Goal: Information Seeking & Learning: Learn about a topic

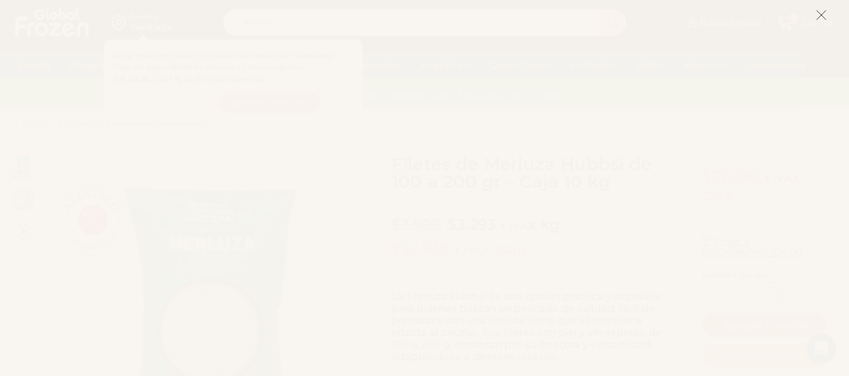
click at [822, 12] on icon at bounding box center [820, 14] width 11 height 11
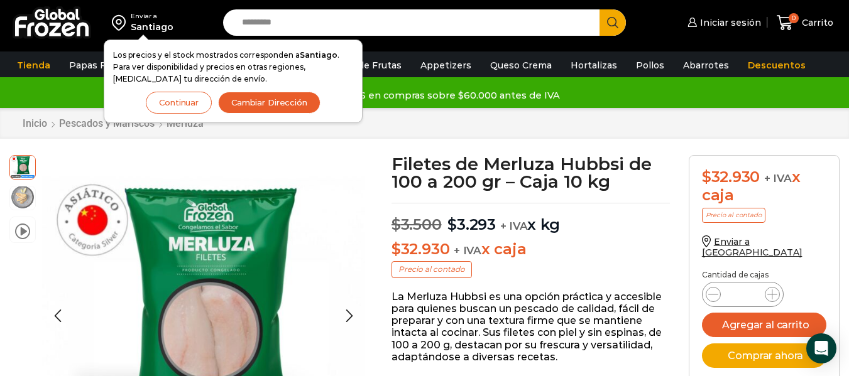
click at [19, 195] on img at bounding box center [22, 197] width 25 height 25
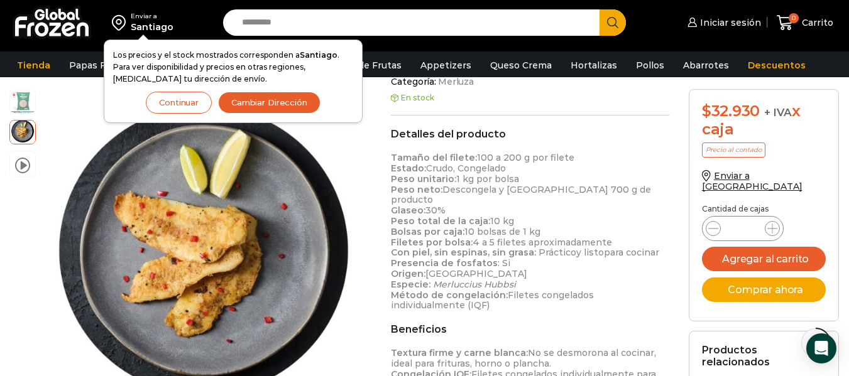
scroll to position [401, 0]
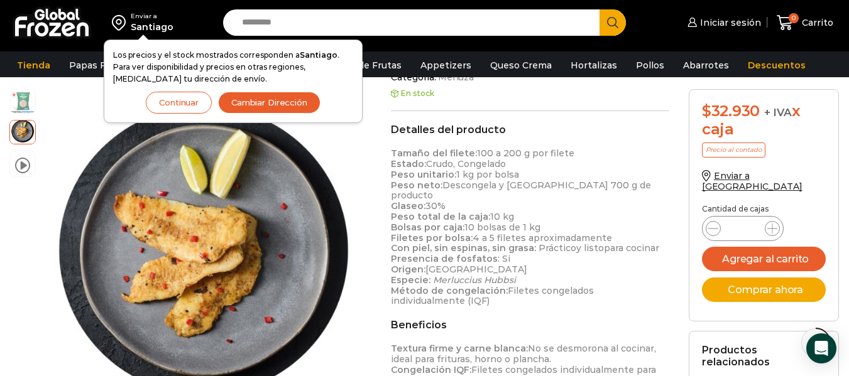
click at [778, 315] on div "$ 32.930 + IVA x caja Precio al contado Enviar a Chile Cantidad de cajas Filete…" at bounding box center [764, 258] width 170 height 339
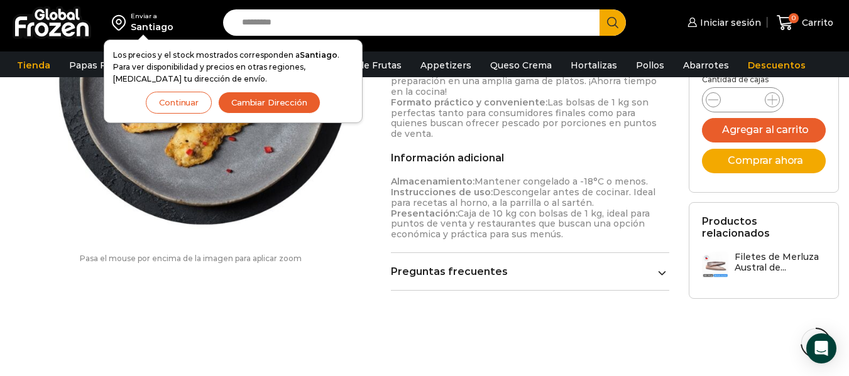
scroll to position [707, 0]
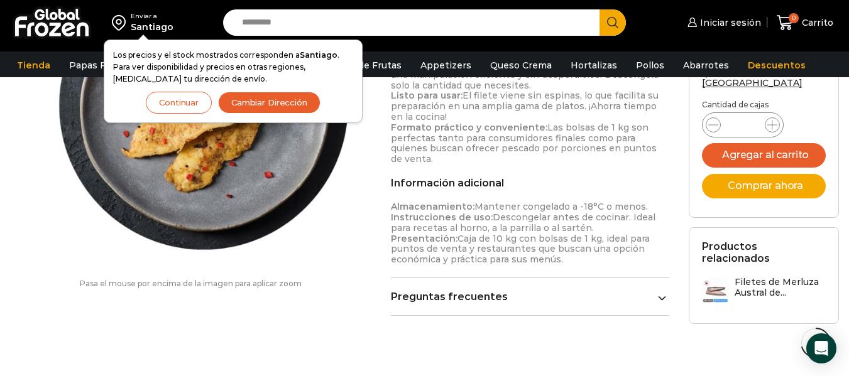
click at [762, 277] on h3 "Filetes de Merluza Austral de..." at bounding box center [780, 287] width 92 height 21
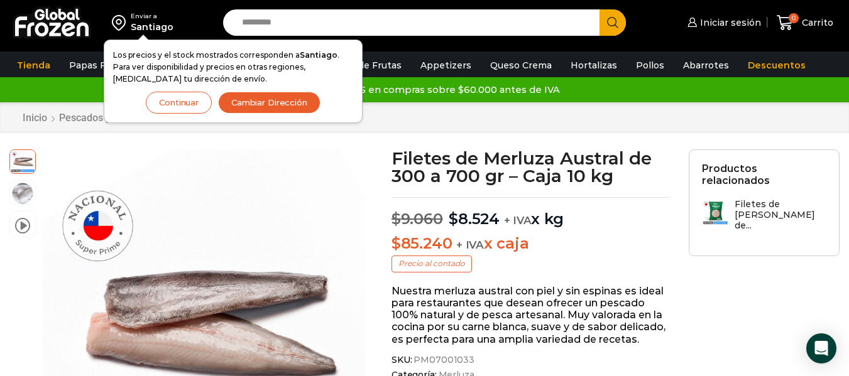
click at [177, 101] on button "Continuar" at bounding box center [179, 103] width 66 height 22
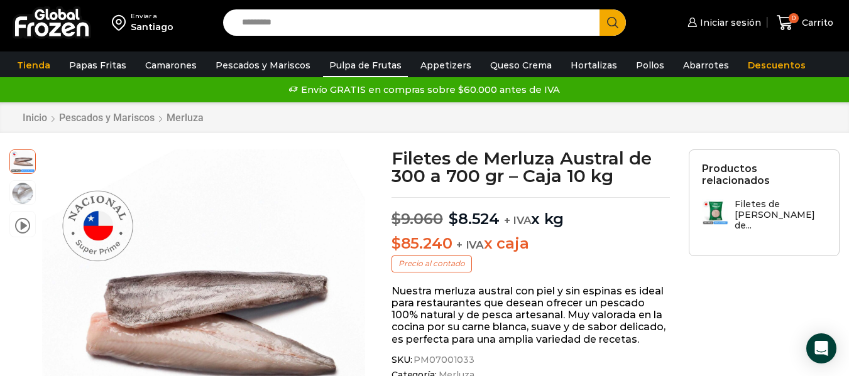
click at [352, 62] on link "Pulpa de Frutas" at bounding box center [365, 65] width 85 height 24
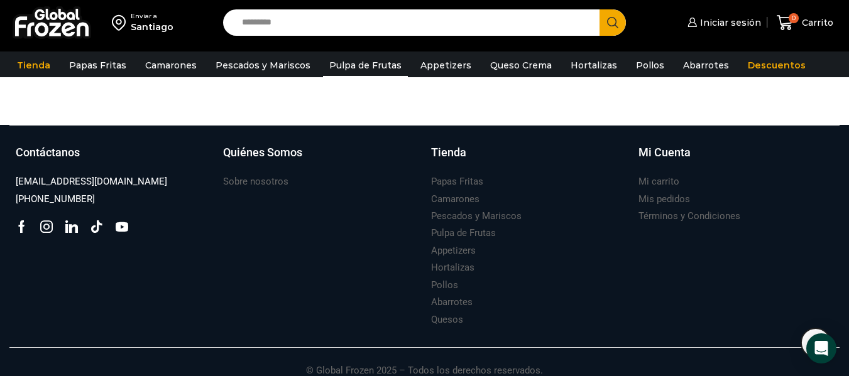
scroll to position [709, 0]
